Goal: Task Accomplishment & Management: Manage account settings

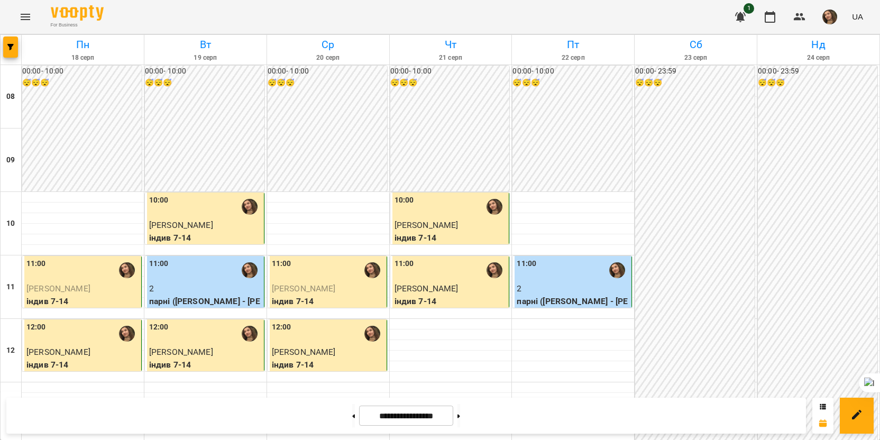
drag, startPoint x: 318, startPoint y: 112, endPoint x: 309, endPoint y: 116, distance: 9.7
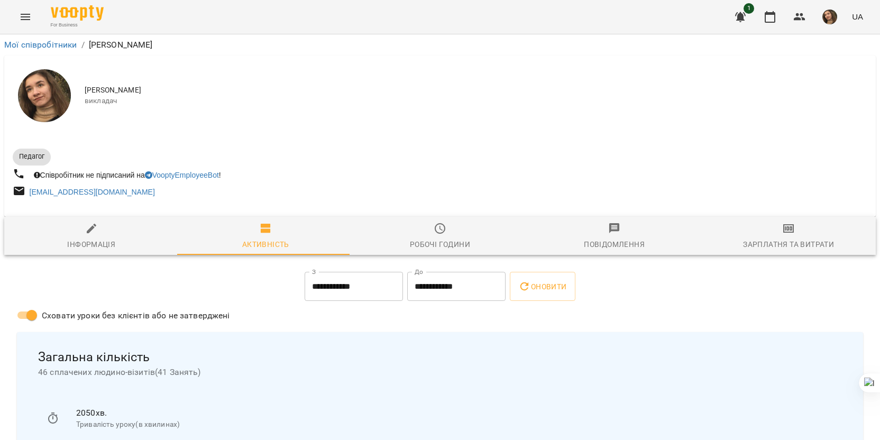
click at [107, 233] on span "Інформація" at bounding box center [92, 236] width 162 height 29
select select "**"
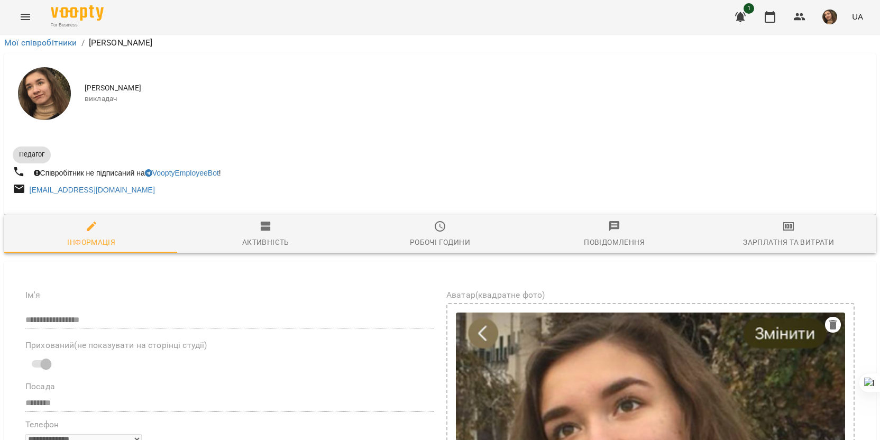
scroll to position [317, 0]
drag, startPoint x: 93, startPoint y: 339, endPoint x: 223, endPoint y: 350, distance: 131.2
click at [196, 364] on icon at bounding box center [199, 365] width 7 height 7
